Goal: Find specific page/section

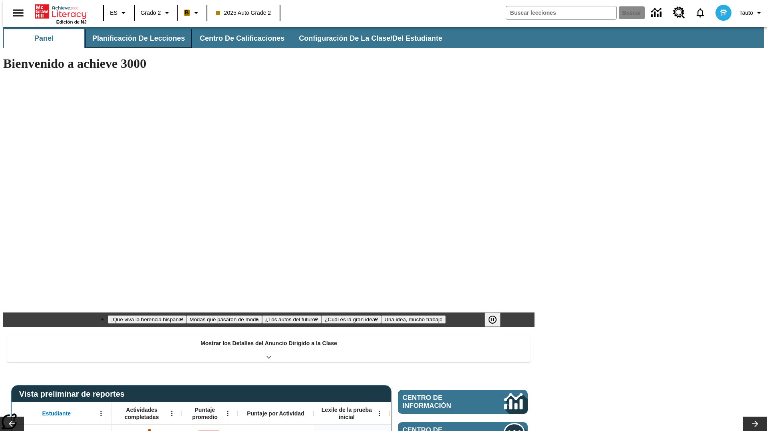
click at [134, 38] on span "Planificación de lecciones" at bounding box center [138, 38] width 93 height 9
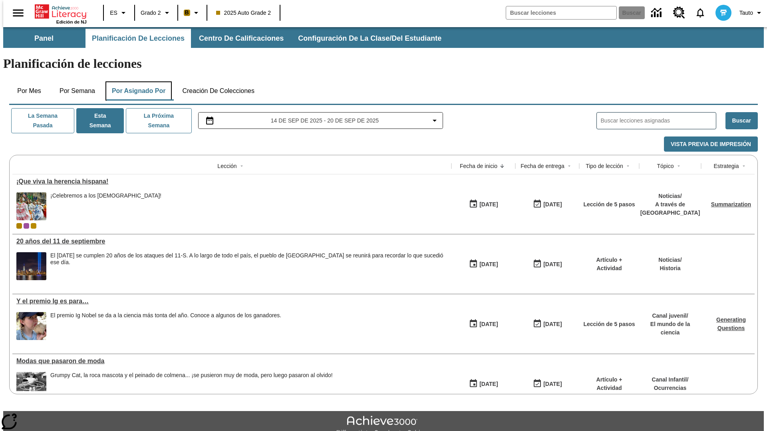
click at [137, 81] on button "Por asignado por" at bounding box center [138, 90] width 67 height 19
type input "El sueño de los animales"
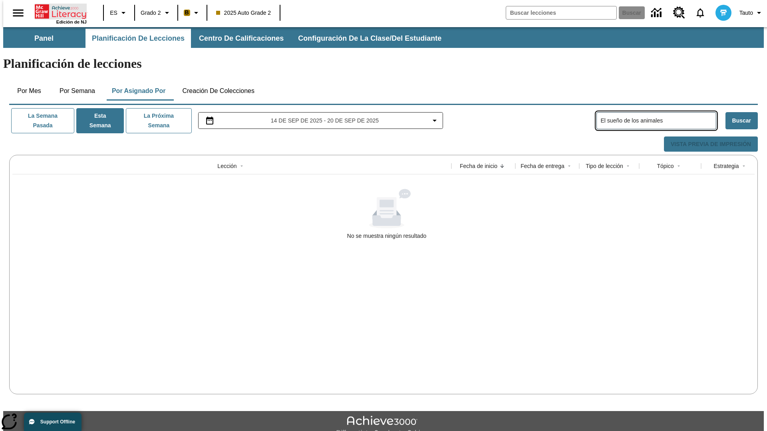
click at [58, 11] on icon "Portada" at bounding box center [61, 12] width 53 height 16
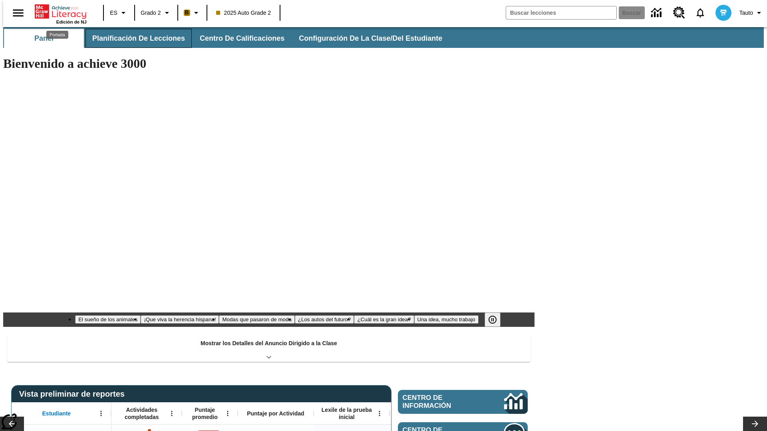
click at [134, 38] on span "Planificación de lecciones" at bounding box center [138, 38] width 93 height 9
